Goal: Navigation & Orientation: Find specific page/section

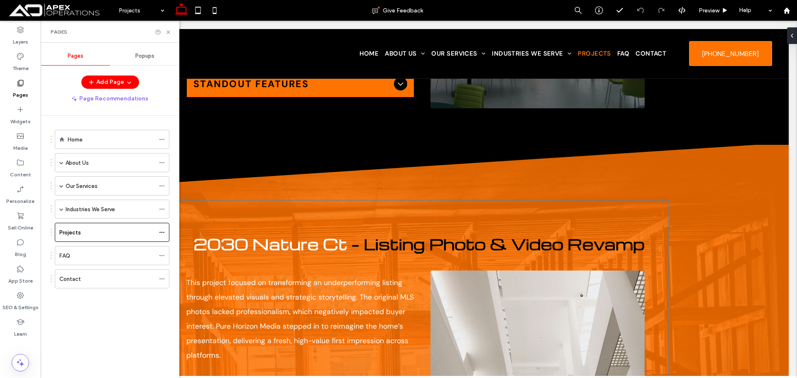
scroll to position [2477, 0]
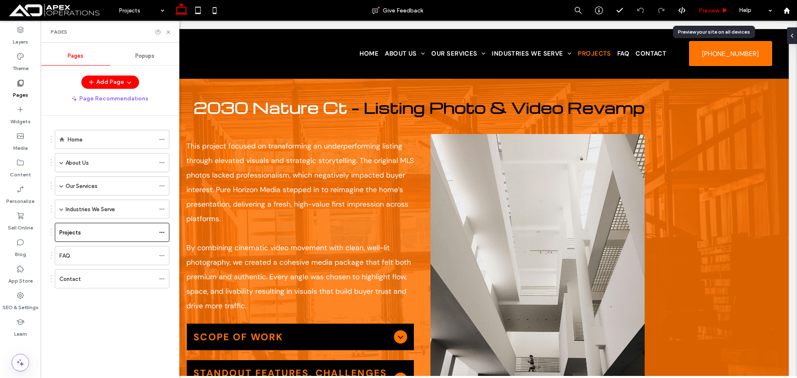
click at [702, 7] on span "Preview" at bounding box center [709, 10] width 21 height 7
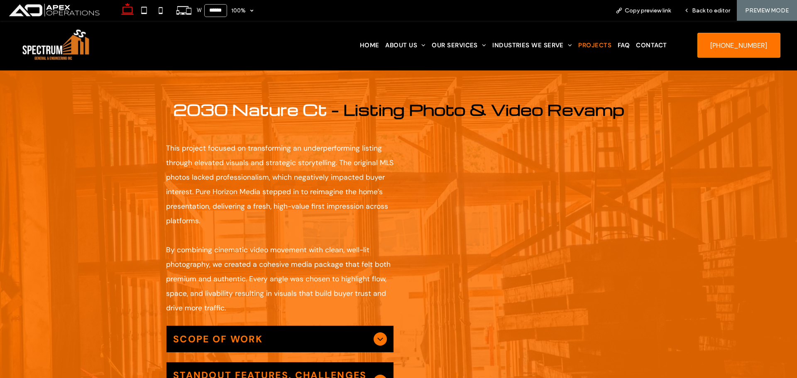
scroll to position [2487, 0]
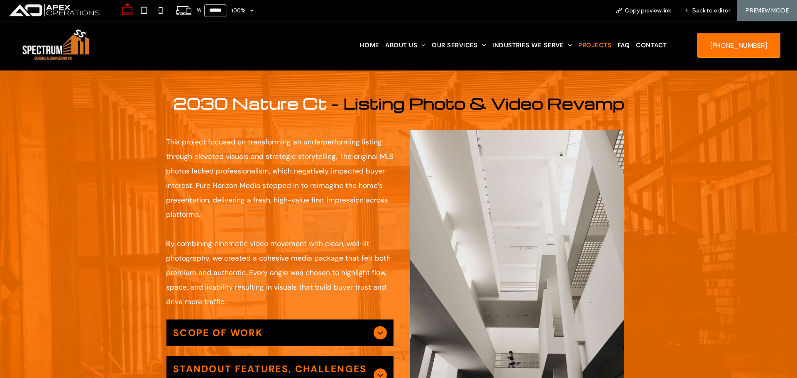
click at [324, 320] on div "Scope of Work" at bounding box center [280, 333] width 227 height 27
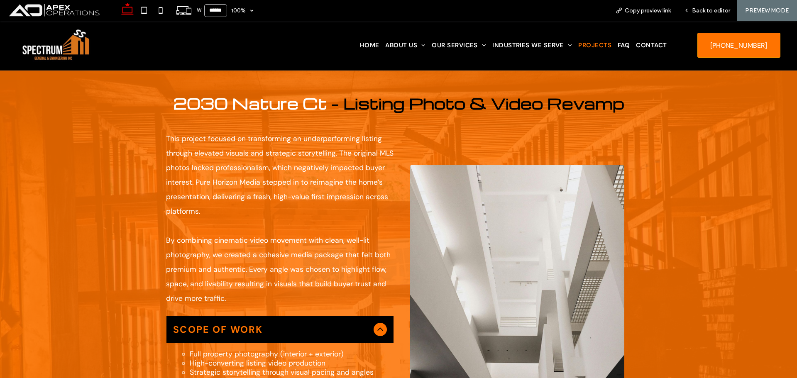
click at [324, 316] on div "Scope of Work" at bounding box center [280, 329] width 227 height 27
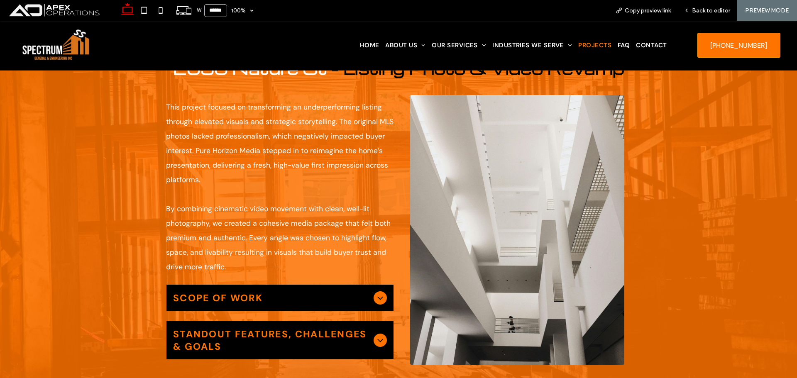
scroll to position [2570, 0]
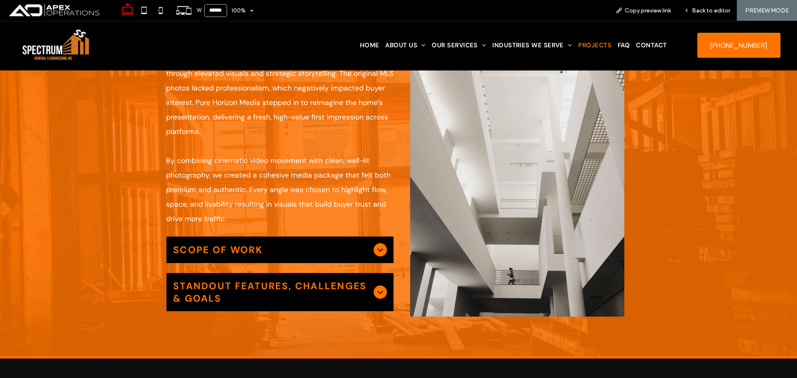
click at [286, 280] on span "Standout Features, Challenges & Goals" at bounding box center [271, 292] width 197 height 25
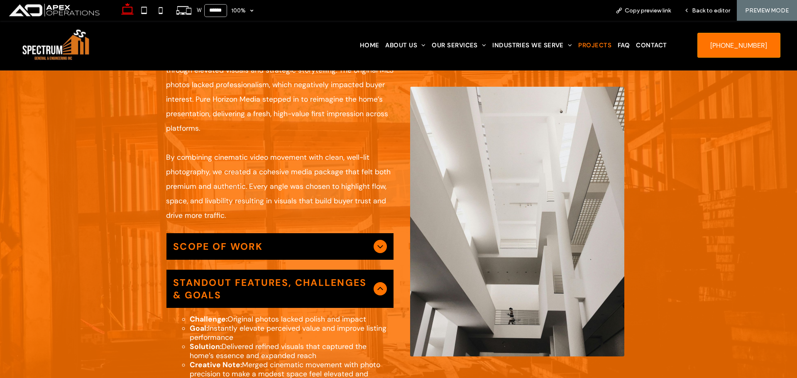
click at [286, 277] on span "Standout Features, Challenges & Goals" at bounding box center [271, 289] width 197 height 25
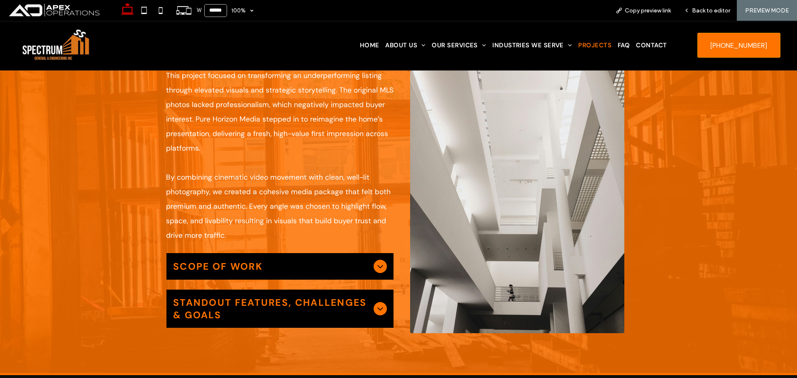
scroll to position [2487, 0]
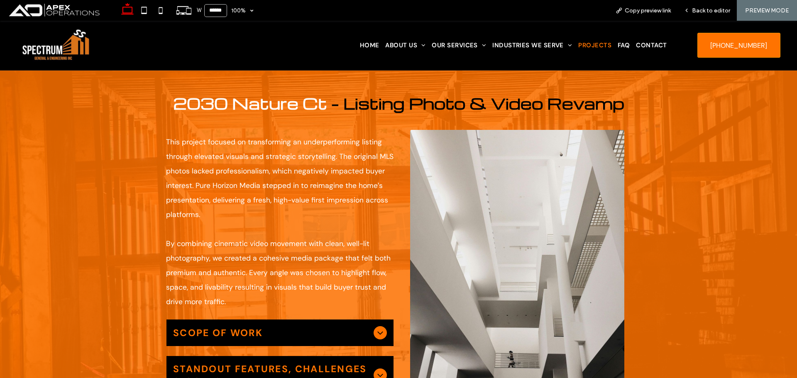
click at [283, 327] on span "Scope of Work" at bounding box center [271, 333] width 197 height 12
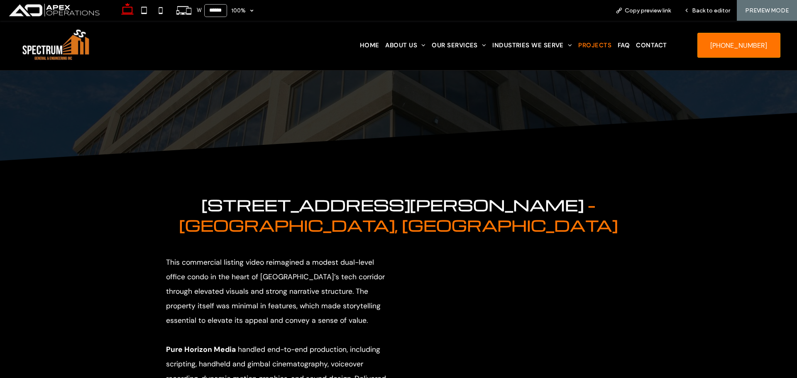
scroll to position [0, 0]
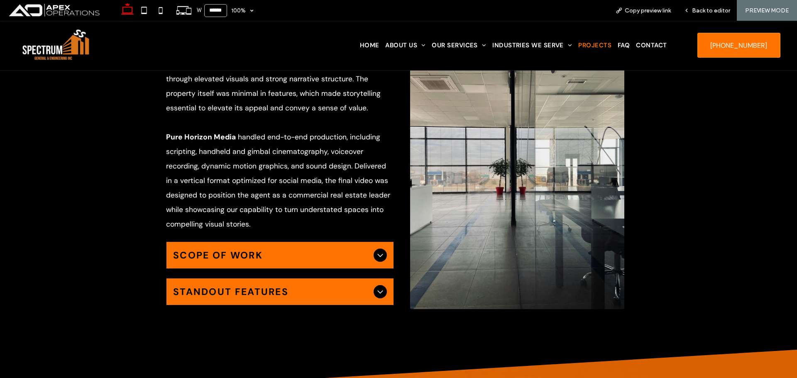
click at [292, 249] on span "Scope of Work" at bounding box center [271, 255] width 197 height 12
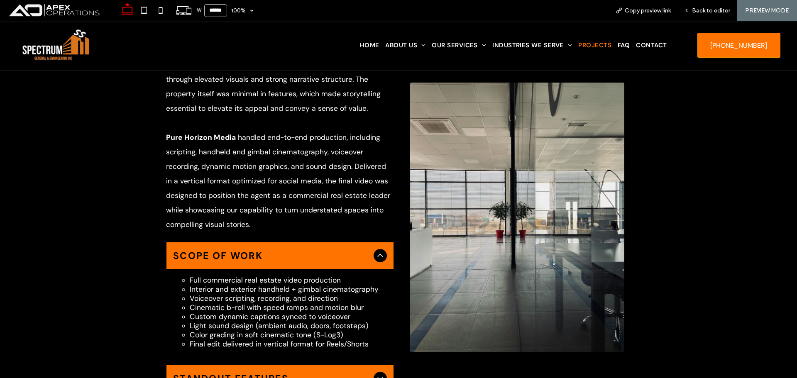
click at [292, 250] on span "Scope of Work" at bounding box center [271, 256] width 197 height 12
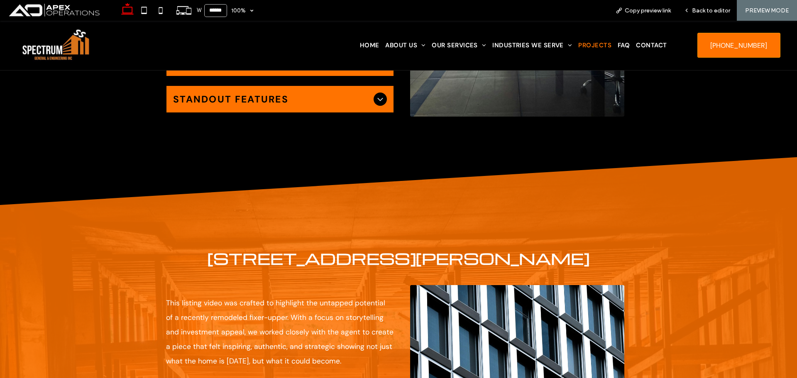
scroll to position [540, 0]
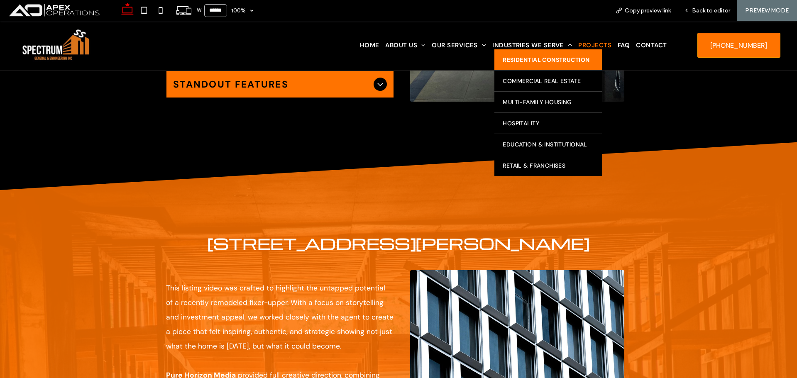
click at [516, 70] on link "Residential Construction" at bounding box center [549, 59] width 108 height 21
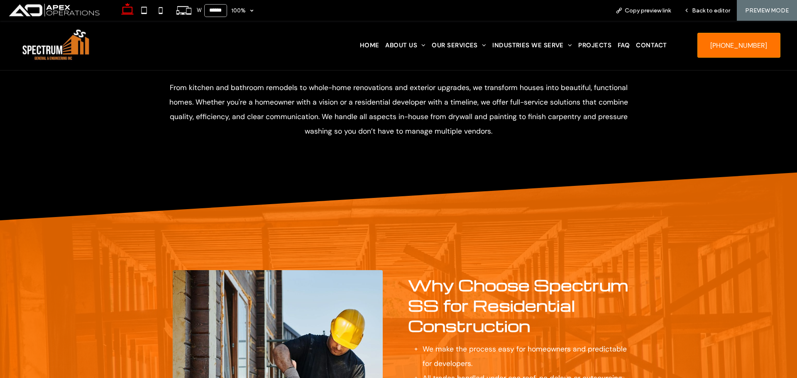
scroll to position [162, 0]
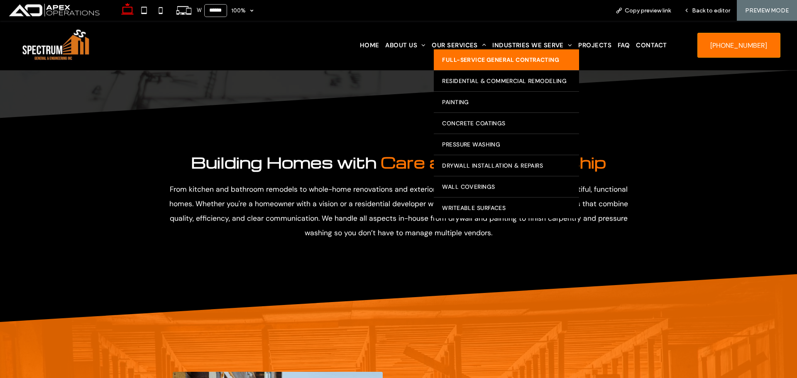
click at [457, 59] on span "Full-Service General Contracting" at bounding box center [500, 59] width 117 height 7
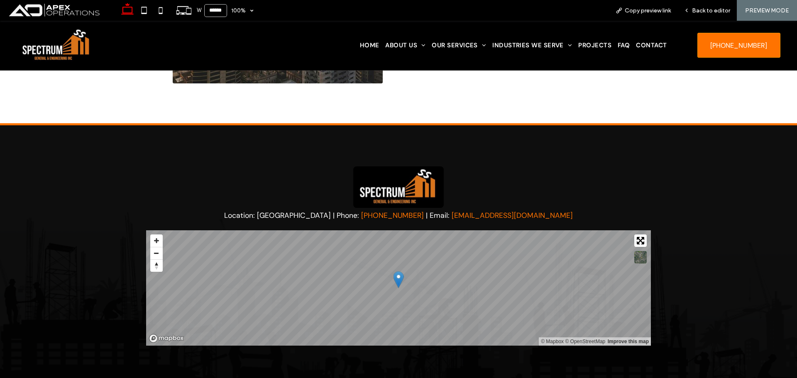
scroll to position [1458, 0]
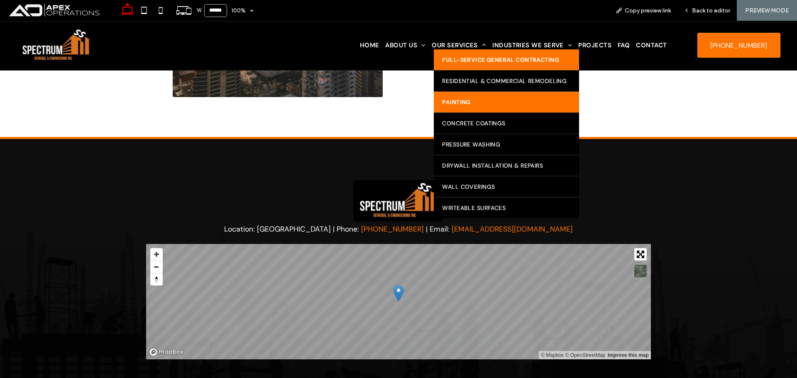
click at [467, 109] on link "Painting" at bounding box center [506, 102] width 145 height 21
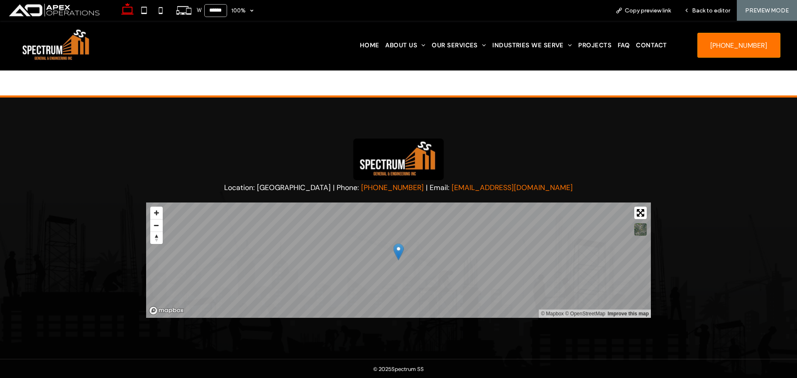
scroll to position [1155, 0]
